Goal: Find specific page/section: Find specific page/section

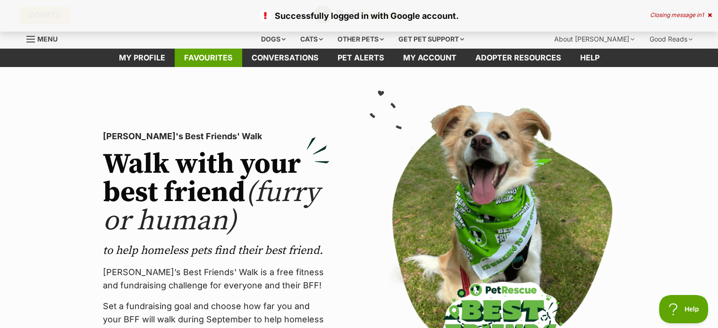
click at [210, 54] on link "Favourites" at bounding box center [208, 58] width 67 height 18
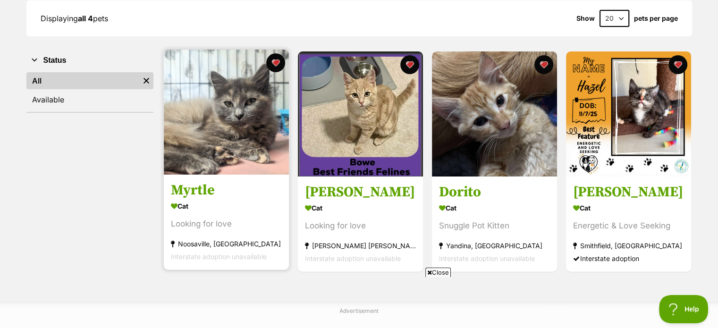
click at [227, 129] on img at bounding box center [226, 112] width 125 height 125
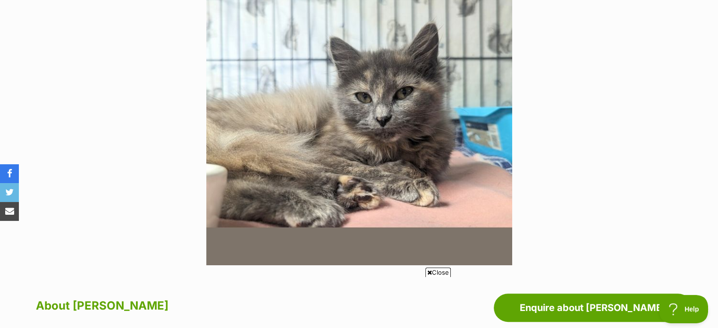
scroll to position [254, 0]
